Goal: Task Accomplishment & Management: Manage account settings

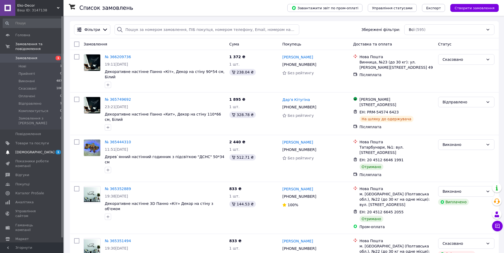
click at [38, 150] on span "[DEMOGRAPHIC_DATA]" at bounding box center [32, 152] width 34 height 5
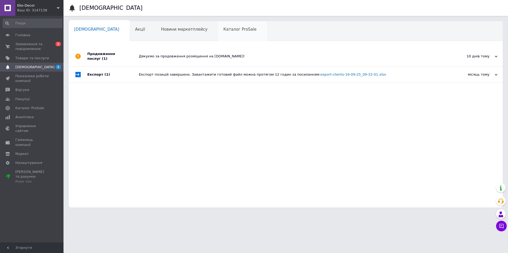
click at [218, 33] on div "Каталог ProSale 0" at bounding box center [242, 31] width 49 height 20
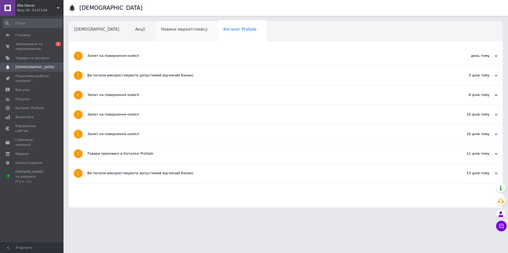
click at [162, 32] on span "Новини маркетплейсу" at bounding box center [184, 29] width 47 height 5
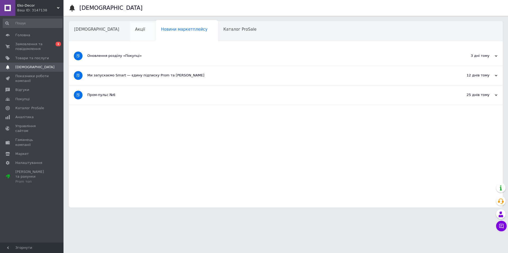
click at [130, 26] on div "Акції" at bounding box center [143, 31] width 26 height 20
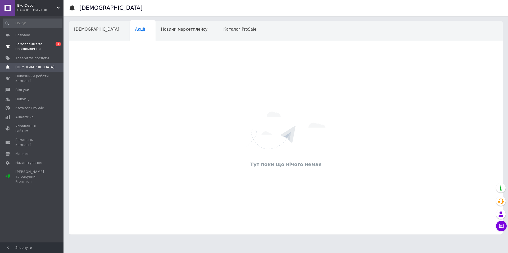
click at [47, 45] on span "Замовлення та повідомлення" at bounding box center [32, 47] width 34 height 10
